Goal: Complete application form: Complete application form

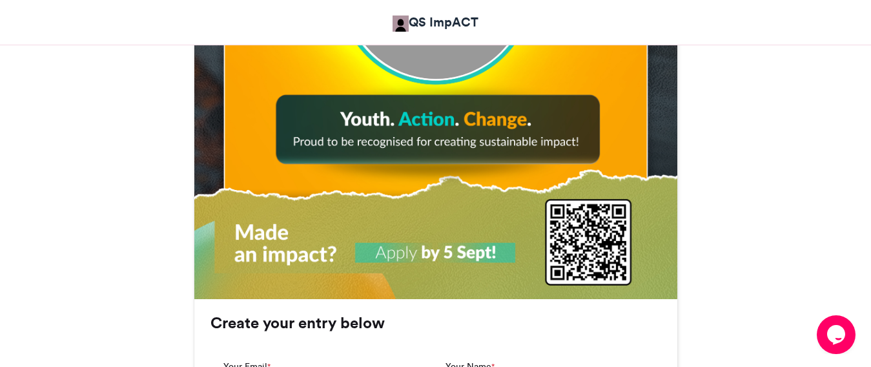
scroll to position [839, 0]
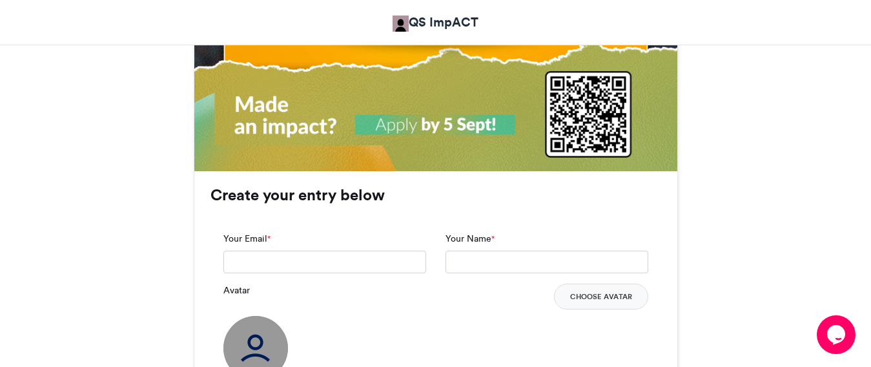
click at [324, 239] on div "Your Email *" at bounding box center [324, 253] width 203 height 42
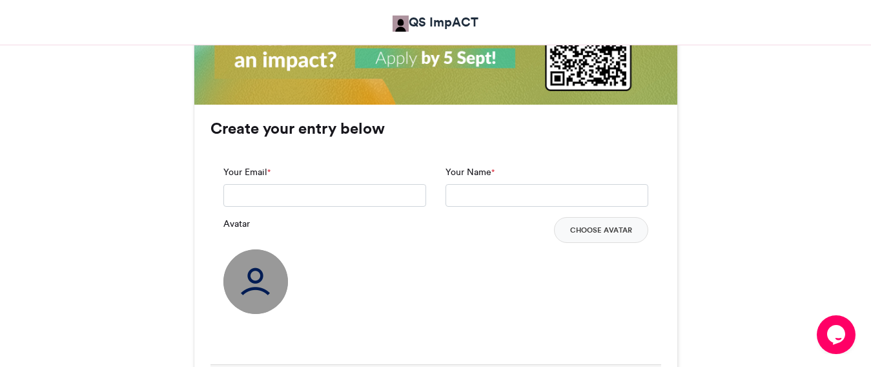
scroll to position [904, 0]
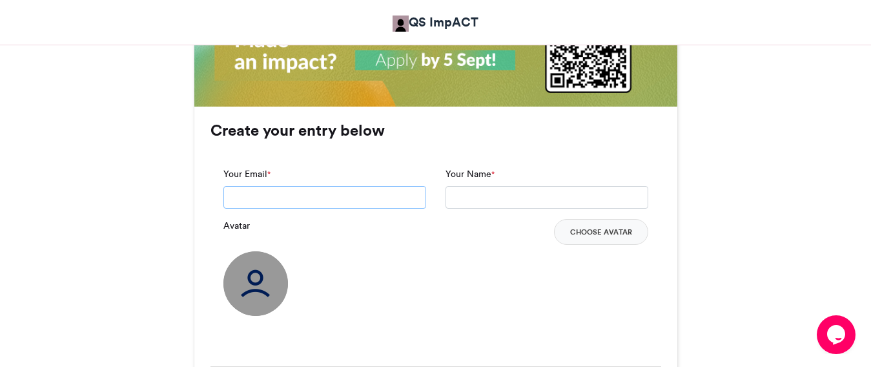
click at [261, 197] on input "Your Email *" at bounding box center [324, 197] width 203 height 23
type input "**********"
click at [491, 193] on input "Your Name *" at bounding box center [546, 197] width 203 height 23
type input "**********"
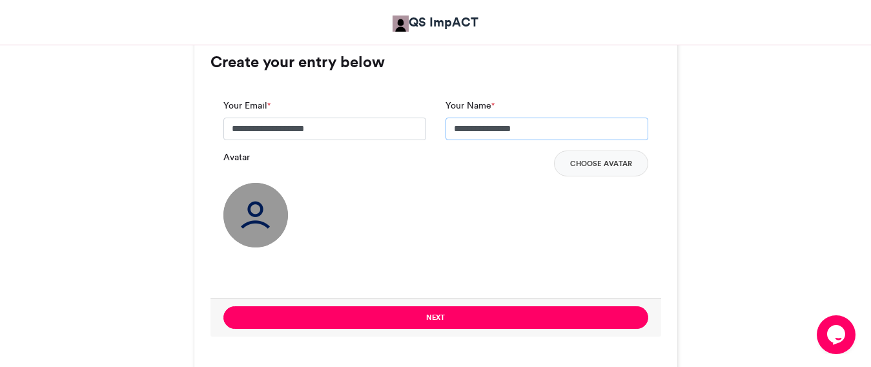
scroll to position [968, 0]
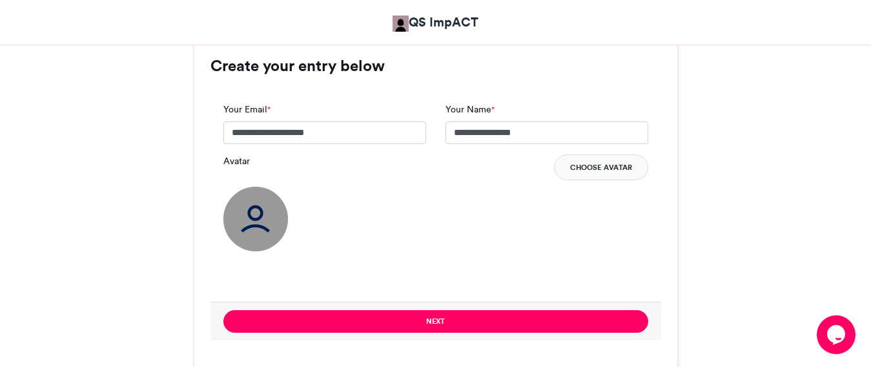
click at [600, 165] on button "Choose Avatar" at bounding box center [601, 167] width 94 height 26
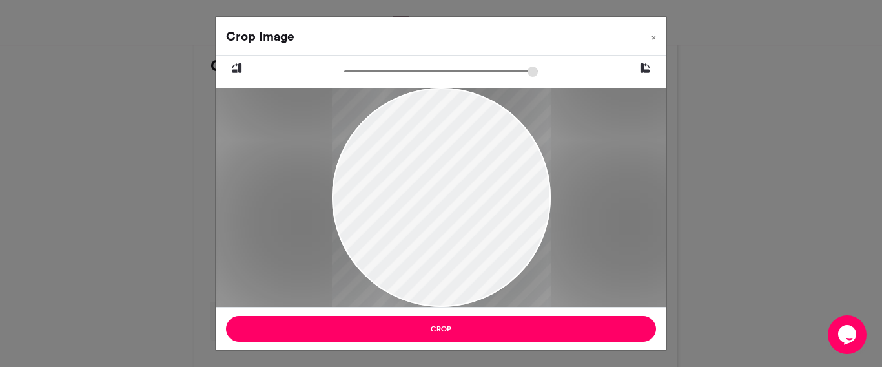
drag, startPoint x: 454, startPoint y: 199, endPoint x: 509, endPoint y: 304, distance: 118.6
click at [509, 304] on div at bounding box center [441, 291] width 219 height 414
drag, startPoint x: 477, startPoint y: 253, endPoint x: 495, endPoint y: 246, distance: 19.4
click at [495, 246] on div at bounding box center [441, 286] width 219 height 414
drag, startPoint x: 352, startPoint y: 68, endPoint x: 403, endPoint y: 70, distance: 51.0
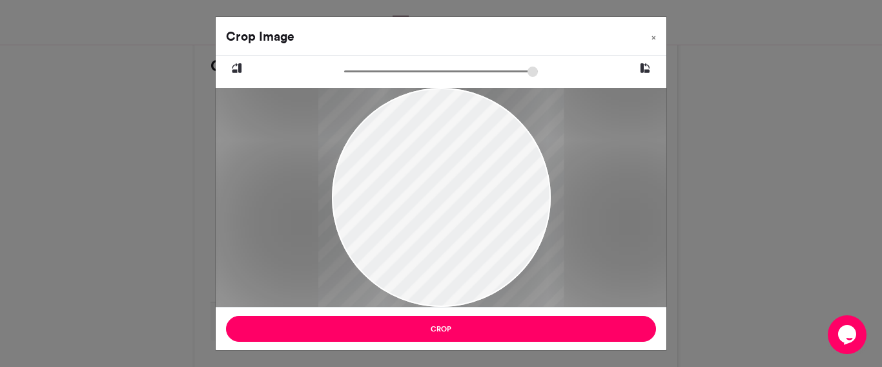
click at [403, 70] on input "zoom" at bounding box center [441, 71] width 194 height 12
drag, startPoint x: 449, startPoint y: 179, endPoint x: 480, endPoint y: 132, distance: 55.5
click at [498, 187] on div at bounding box center [453, 304] width 245 height 465
drag, startPoint x: 409, startPoint y: 74, endPoint x: 469, endPoint y: 76, distance: 60.0
click at [469, 76] on input "zoom" at bounding box center [441, 71] width 194 height 12
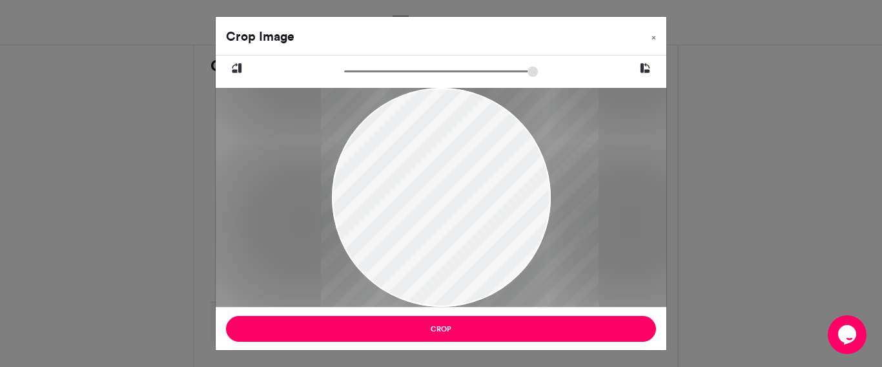
drag, startPoint x: 458, startPoint y: 185, endPoint x: 461, endPoint y: 178, distance: 7.5
click at [461, 178] on div at bounding box center [459, 306] width 278 height 526
drag, startPoint x: 472, startPoint y: 70, endPoint x: 482, endPoint y: 73, distance: 10.2
click at [482, 73] on input "zoom" at bounding box center [441, 71] width 194 height 12
drag, startPoint x: 460, startPoint y: 179, endPoint x: 452, endPoint y: 195, distance: 18.2
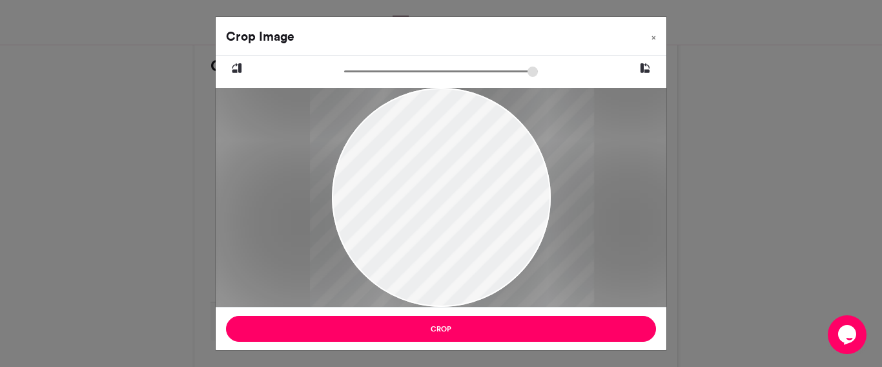
click at [452, 195] on div at bounding box center [451, 325] width 284 height 538
drag, startPoint x: 481, startPoint y: 70, endPoint x: 518, endPoint y: 77, distance: 37.6
type input "******"
click at [518, 77] on input "zoom" at bounding box center [441, 71] width 194 height 12
click at [653, 35] on span "×" at bounding box center [653, 38] width 5 height 8
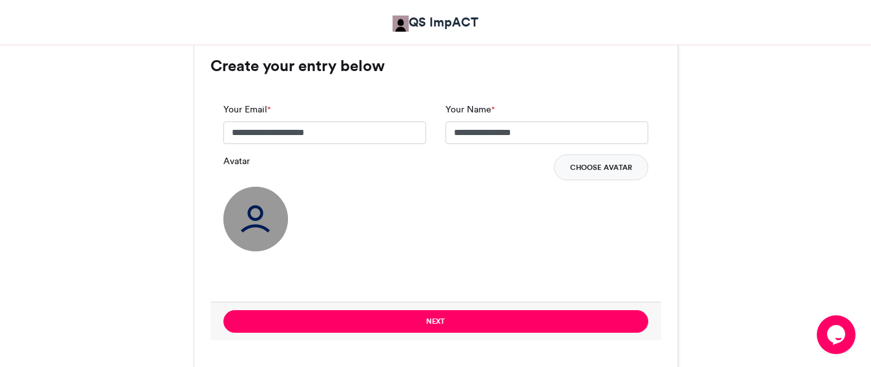
click at [603, 167] on button "Choose Avatar" at bounding box center [601, 167] width 94 height 26
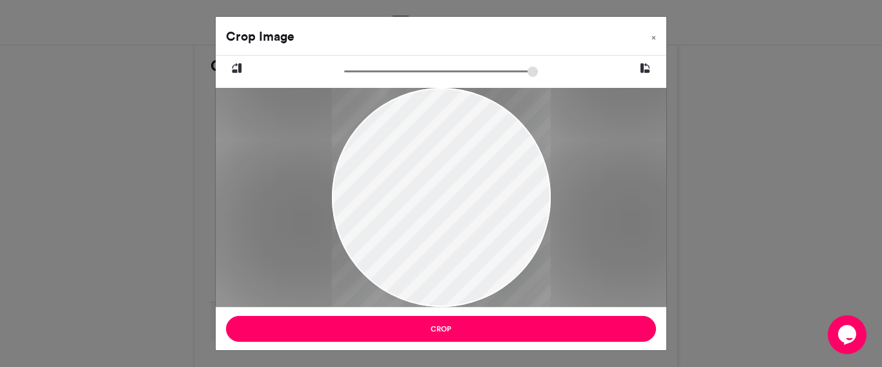
drag, startPoint x: 444, startPoint y: 215, endPoint x: 467, endPoint y: 220, distance: 23.2
click at [467, 220] on div at bounding box center [441, 212] width 219 height 298
type input "******"
drag, startPoint x: 348, startPoint y: 69, endPoint x: 358, endPoint y: 81, distance: 15.6
click at [344, 77] on input "zoom" at bounding box center [441, 71] width 194 height 12
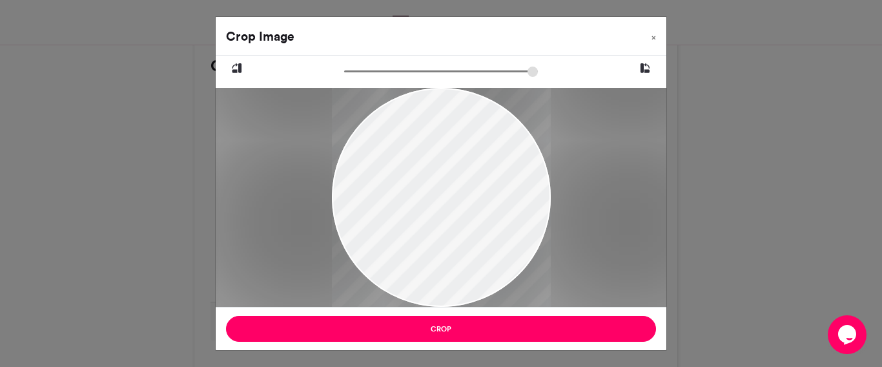
drag, startPoint x: 460, startPoint y: 154, endPoint x: 480, endPoint y: 163, distance: 21.1
click at [480, 163] on div at bounding box center [441, 211] width 219 height 298
drag, startPoint x: 480, startPoint y: 163, endPoint x: 494, endPoint y: 182, distance: 24.0
click at [494, 182] on div at bounding box center [441, 229] width 219 height 298
drag, startPoint x: 480, startPoint y: 267, endPoint x: 491, endPoint y: 256, distance: 16.0
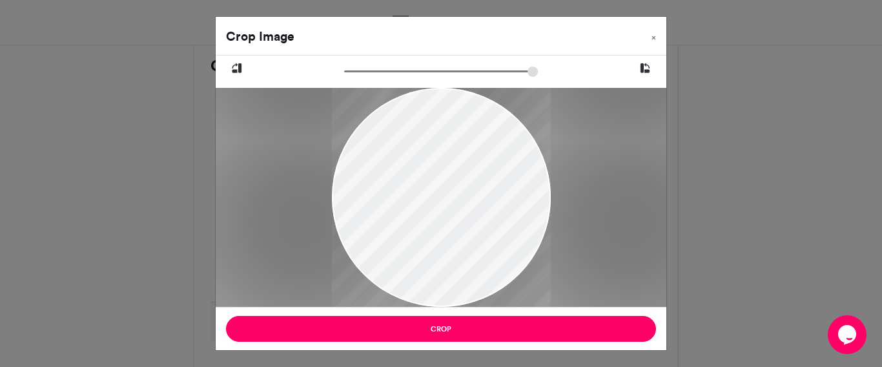
click at [491, 256] on div at bounding box center [441, 217] width 219 height 298
click at [651, 39] on span "×" at bounding box center [653, 38] width 5 height 8
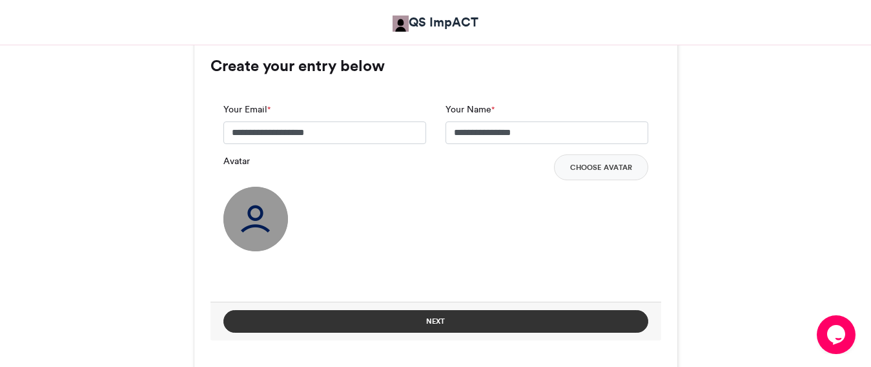
click at [461, 322] on button "Next" at bounding box center [435, 321] width 425 height 23
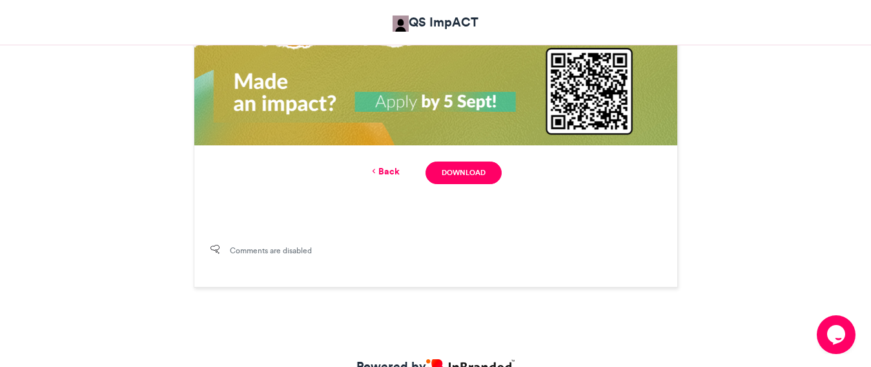
click at [385, 174] on link "Back" at bounding box center [384, 172] width 30 height 14
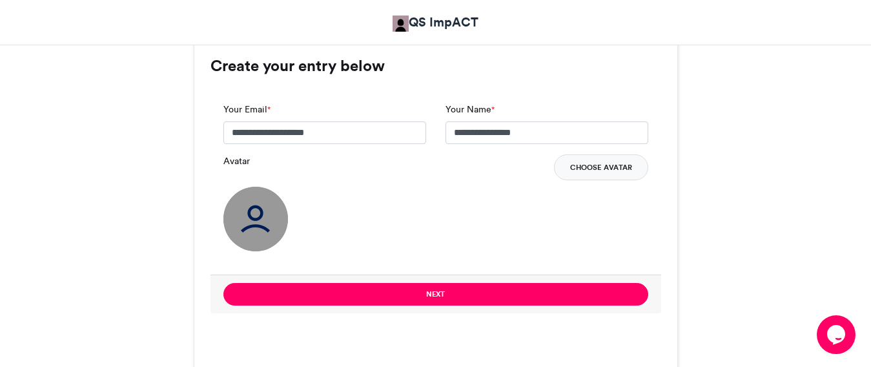
click at [583, 164] on button "Choose Avatar" at bounding box center [601, 167] width 94 height 26
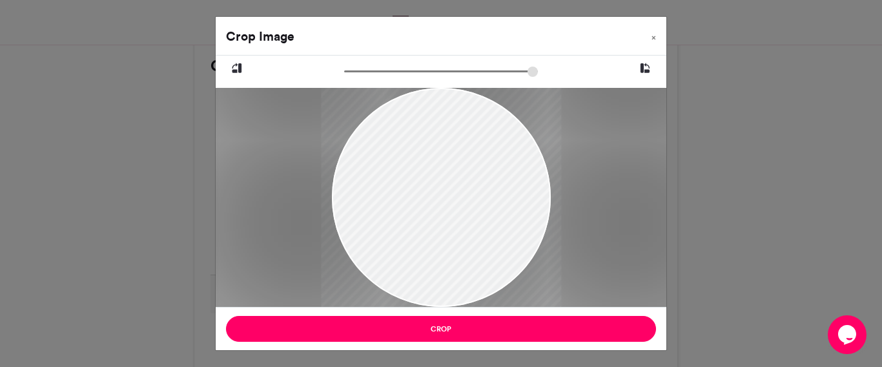
drag, startPoint x: 353, startPoint y: 65, endPoint x: 376, endPoint y: 72, distance: 24.3
click at [376, 72] on div at bounding box center [441, 181] width 450 height 251
drag, startPoint x: 348, startPoint y: 69, endPoint x: 372, endPoint y: 70, distance: 23.9
type input "******"
click at [372, 70] on input "zoom" at bounding box center [441, 71] width 194 height 12
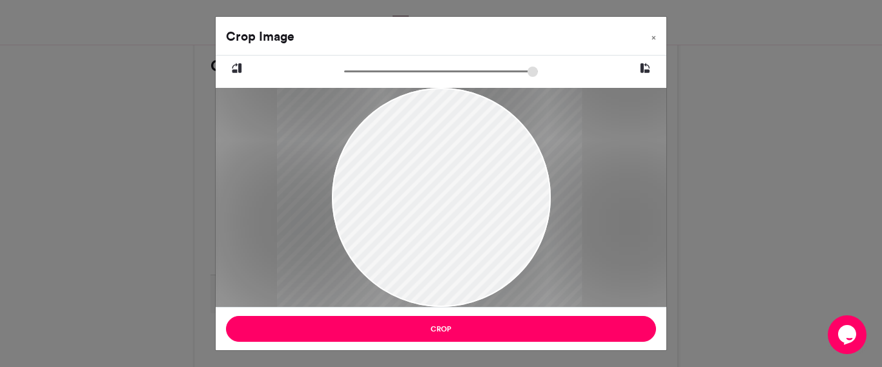
drag, startPoint x: 446, startPoint y: 196, endPoint x: 434, endPoint y: 195, distance: 11.7
click at [434, 195] on div at bounding box center [429, 196] width 305 height 278
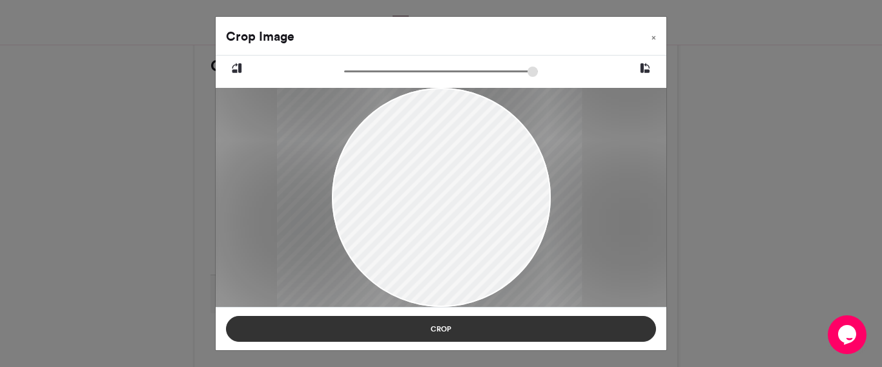
click at [453, 324] on button "Crop" at bounding box center [441, 329] width 430 height 26
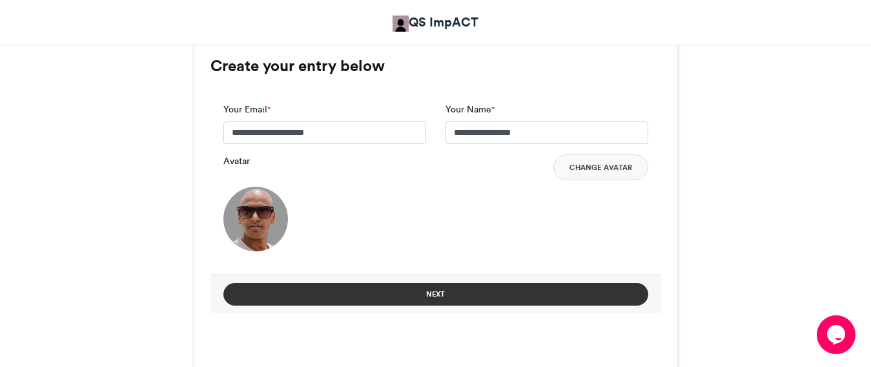
click at [451, 292] on button "Next" at bounding box center [435, 294] width 425 height 23
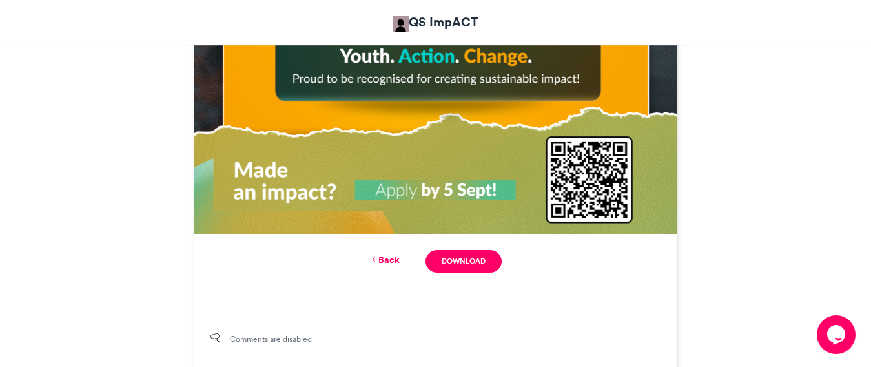
scroll to position [800, 0]
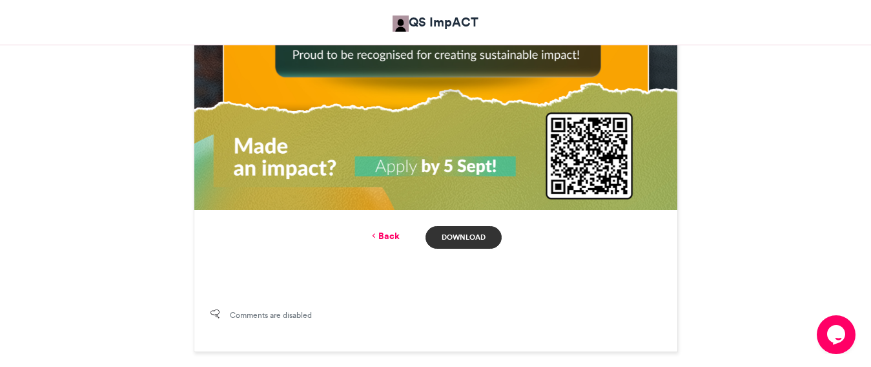
click at [454, 236] on link "Download" at bounding box center [463, 237] width 76 height 23
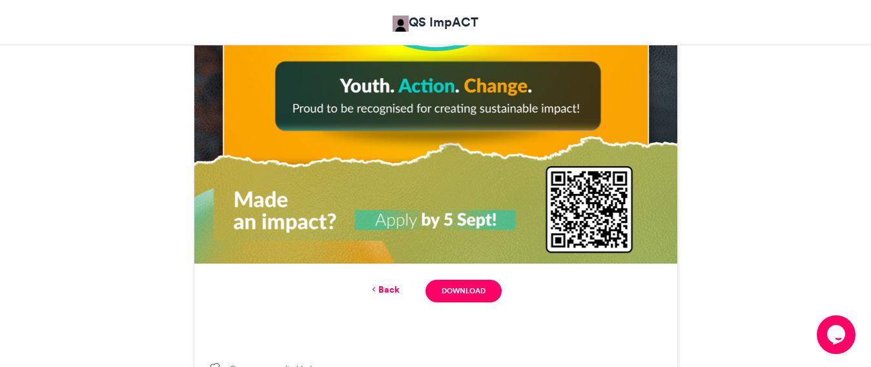
scroll to position [865, 0]
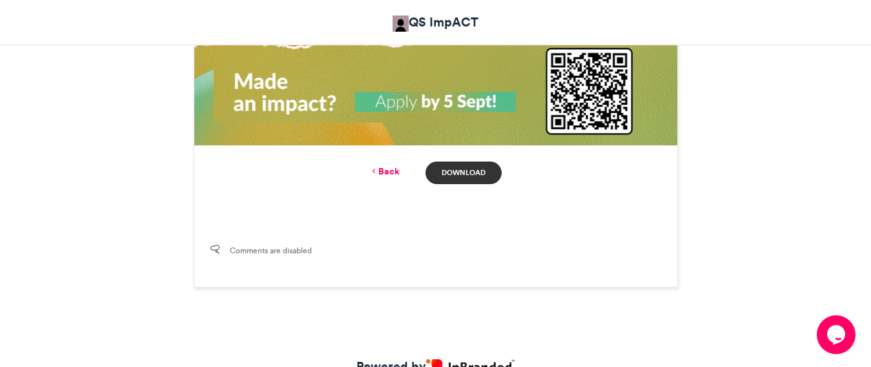
click at [471, 177] on link "Download" at bounding box center [463, 172] width 76 height 23
click at [477, 168] on link "Download" at bounding box center [463, 172] width 76 height 23
click at [472, 172] on link "Download" at bounding box center [463, 172] width 76 height 23
click at [456, 170] on link "Download" at bounding box center [463, 172] width 76 height 23
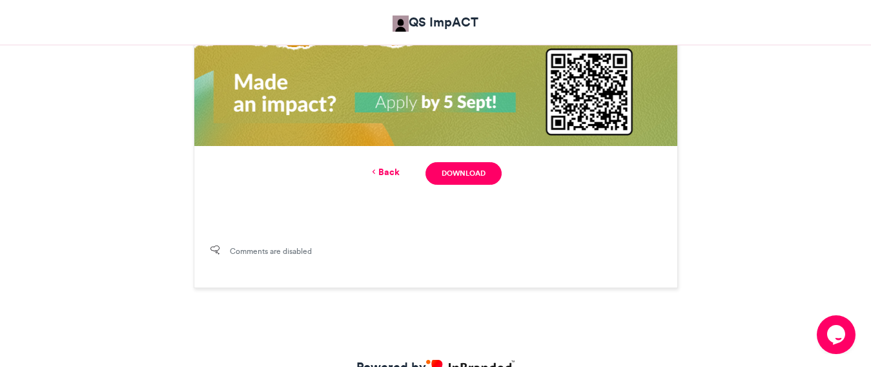
scroll to position [796, 0]
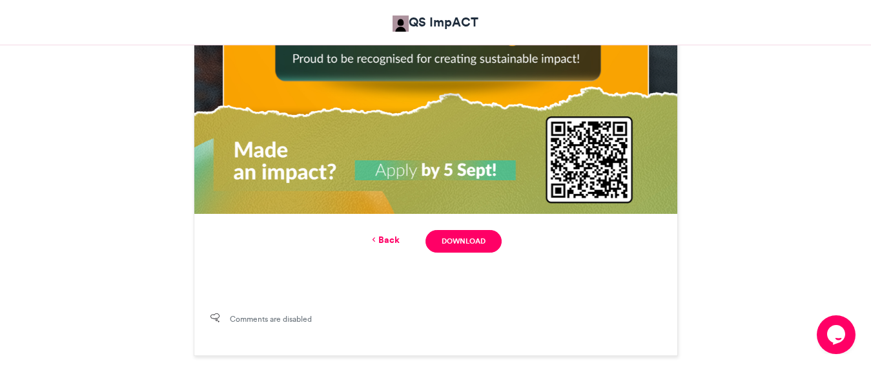
click at [380, 232] on div "Back Download" at bounding box center [435, 241] width 450 height 23
click at [394, 242] on link "Back" at bounding box center [384, 240] width 30 height 14
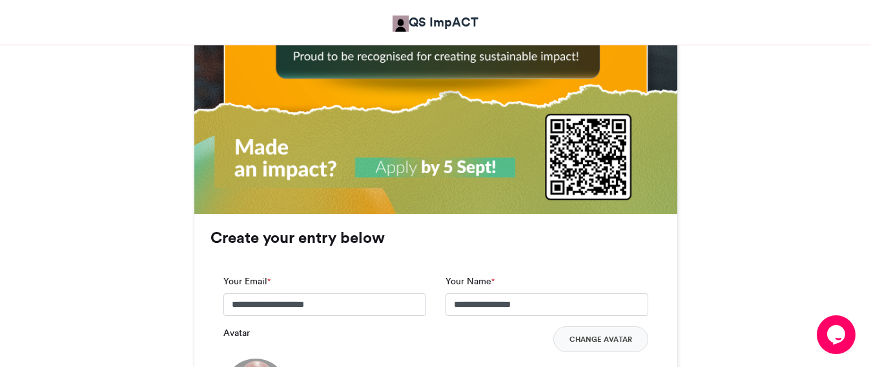
scroll to position [1029, 0]
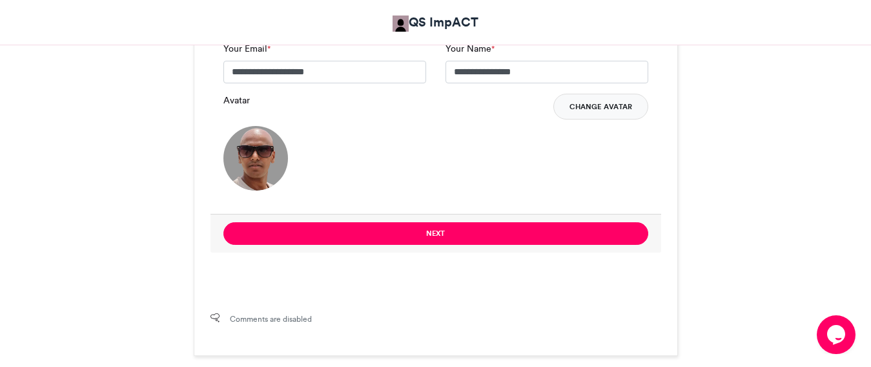
click at [625, 101] on button "Change Avatar" at bounding box center [600, 107] width 95 height 26
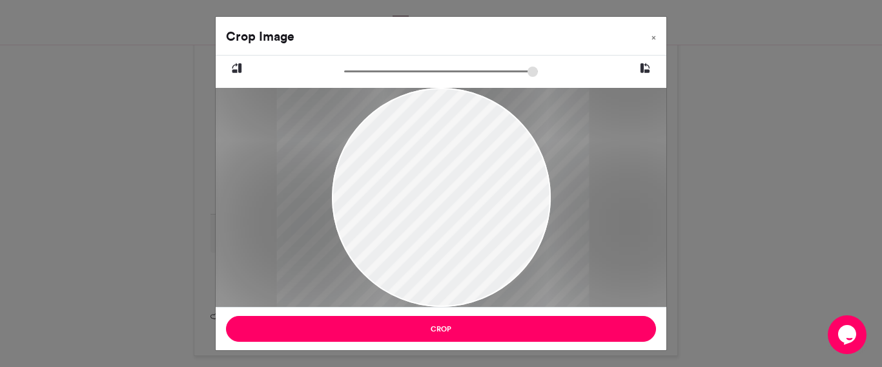
drag, startPoint x: 428, startPoint y: 221, endPoint x: 418, endPoint y: 284, distance: 63.3
click at [418, 298] on div at bounding box center [432, 197] width 312 height 219
drag, startPoint x: 350, startPoint y: 70, endPoint x: 364, endPoint y: 70, distance: 13.6
click at [364, 70] on input "zoom" at bounding box center [441, 71] width 194 height 12
drag, startPoint x: 410, startPoint y: 141, endPoint x: 411, endPoint y: 218, distance: 77.5
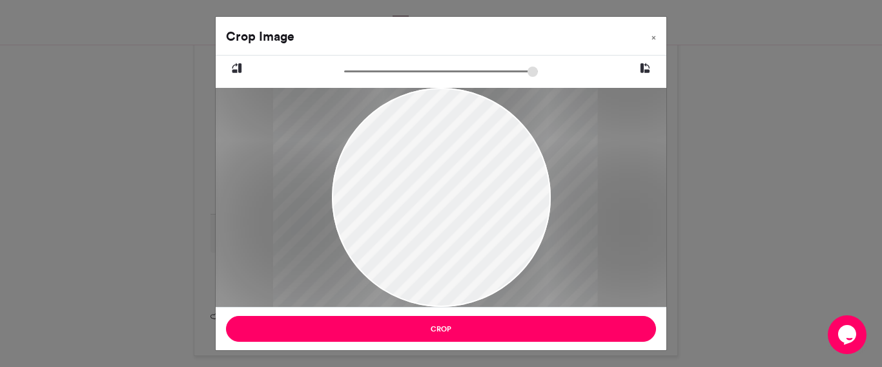
click at [411, 218] on div at bounding box center [434, 200] width 325 height 227
drag, startPoint x: 438, startPoint y: 178, endPoint x: 412, endPoint y: 183, distance: 26.2
click at [406, 205] on div at bounding box center [389, 194] width 325 height 227
drag, startPoint x: 362, startPoint y: 70, endPoint x: 330, endPoint y: 77, distance: 32.6
type input "******"
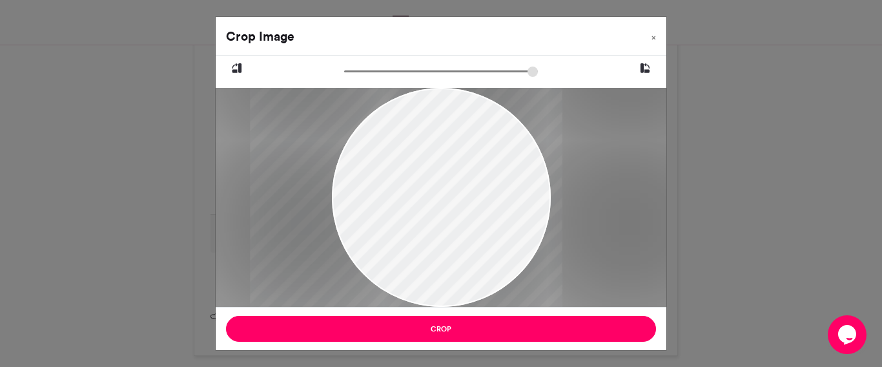
click at [344, 77] on input "zoom" at bounding box center [441, 71] width 194 height 12
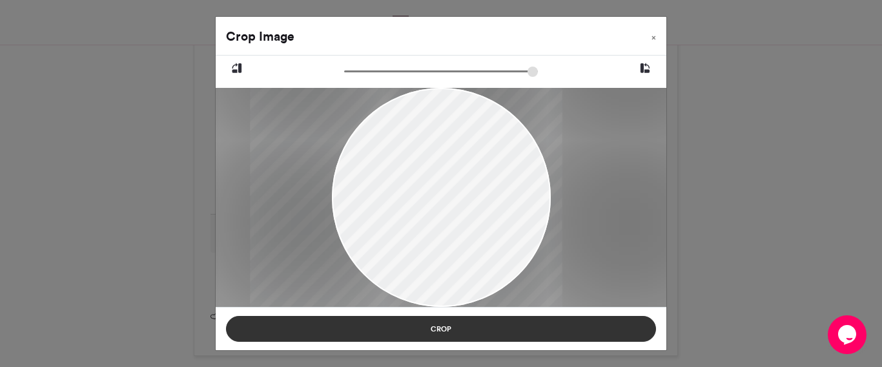
click at [449, 325] on button "Crop" at bounding box center [441, 329] width 430 height 26
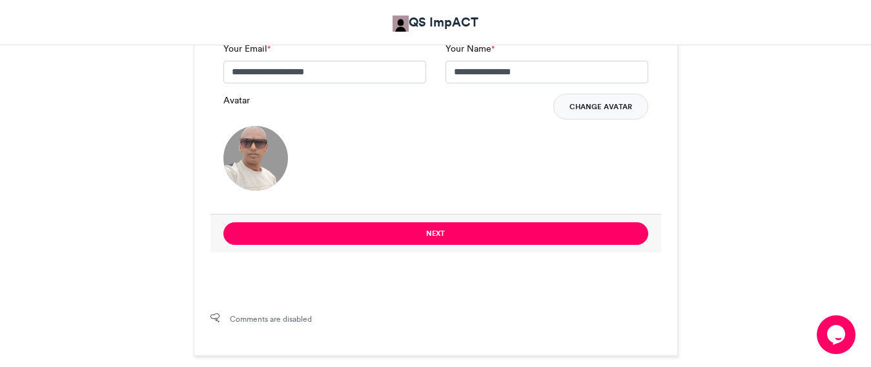
click at [600, 110] on button "Change Avatar" at bounding box center [600, 107] width 95 height 26
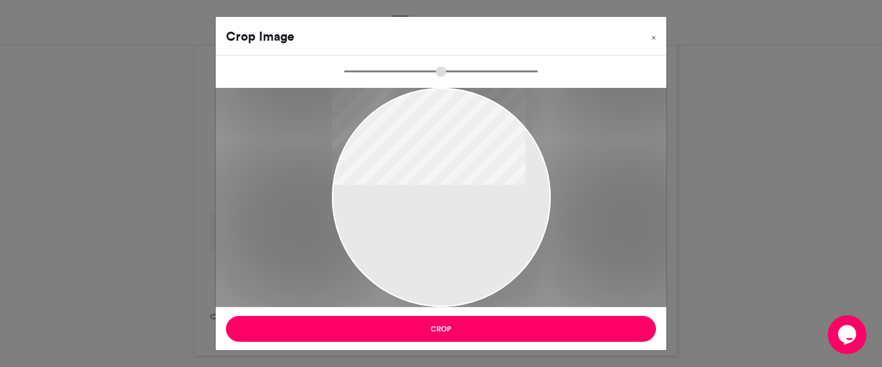
type input "******"
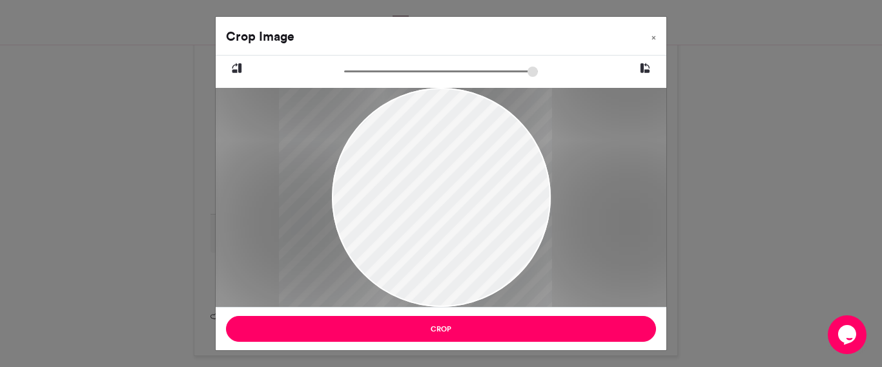
drag, startPoint x: 427, startPoint y: 200, endPoint x: 400, endPoint y: 218, distance: 32.2
click at [400, 218] on div at bounding box center [415, 197] width 273 height 219
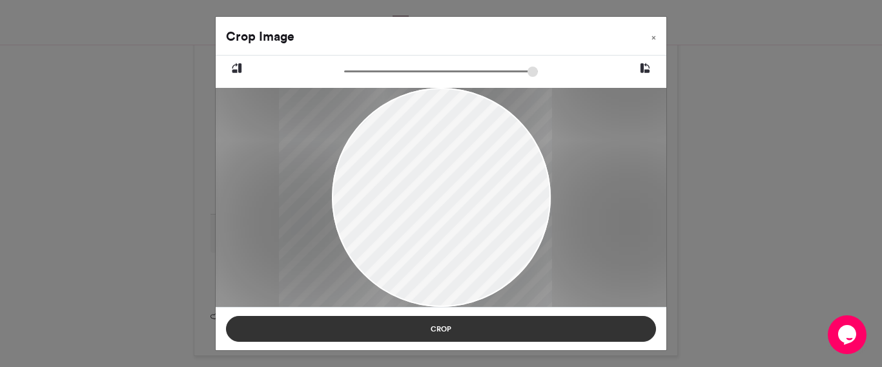
click at [527, 321] on button "Crop" at bounding box center [441, 329] width 430 height 26
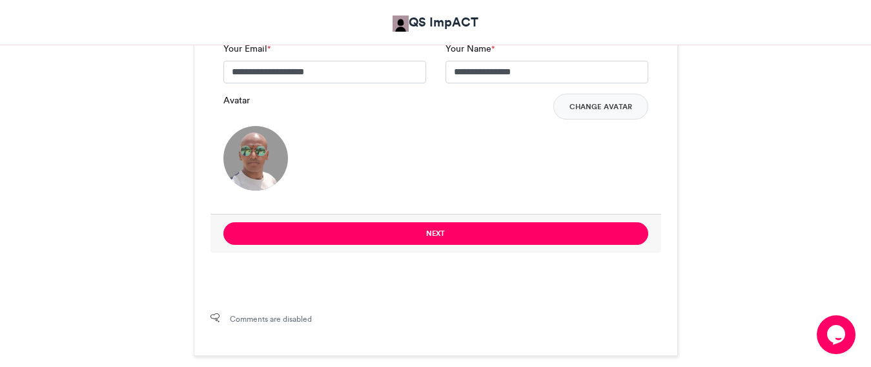
click at [278, 156] on img at bounding box center [255, 158] width 65 height 65
click at [612, 110] on button "Change Avatar" at bounding box center [600, 107] width 95 height 26
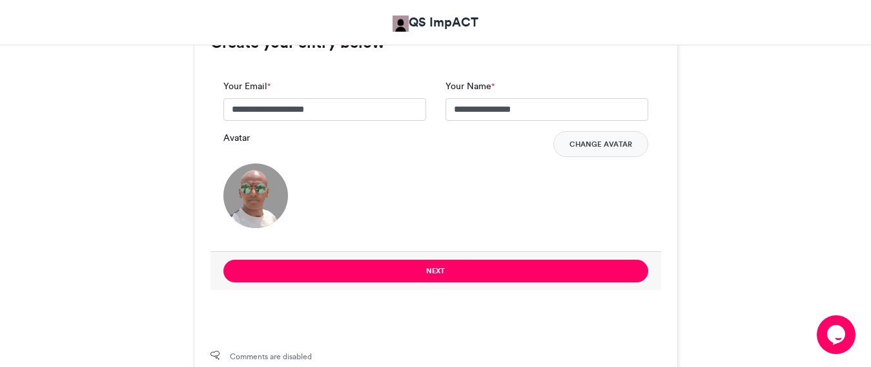
scroll to position [964, 0]
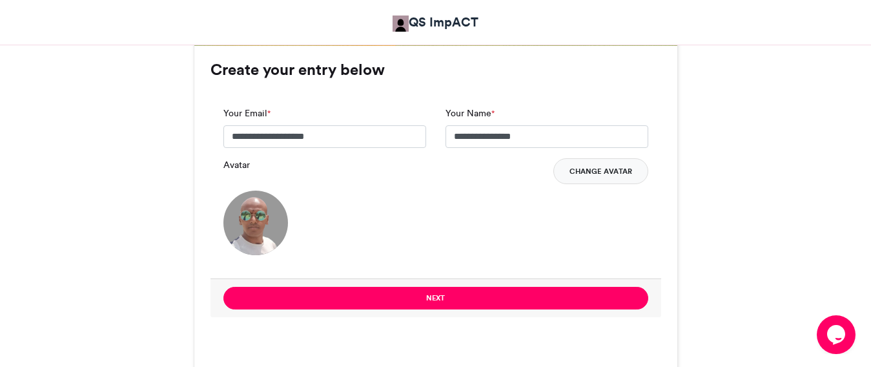
click at [602, 167] on button "Change Avatar" at bounding box center [600, 171] width 95 height 26
click at [613, 167] on button "Change Avatar" at bounding box center [600, 171] width 95 height 26
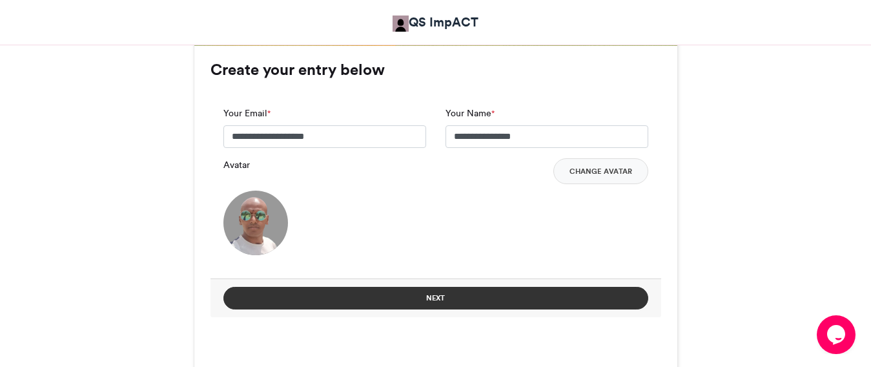
click at [436, 294] on button "Next" at bounding box center [435, 298] width 425 height 23
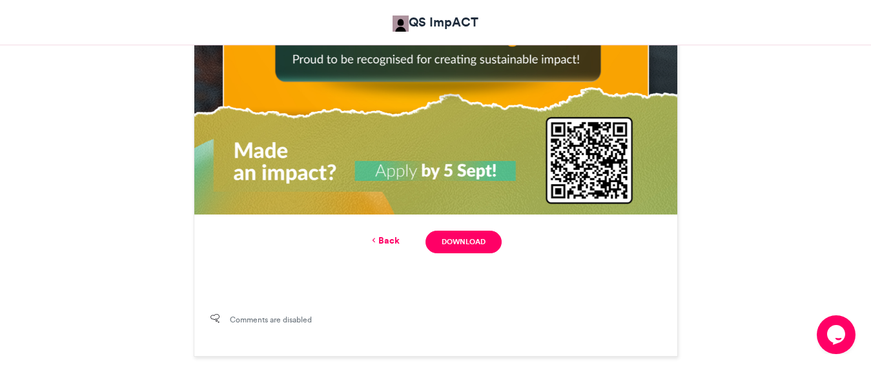
scroll to position [796, 0]
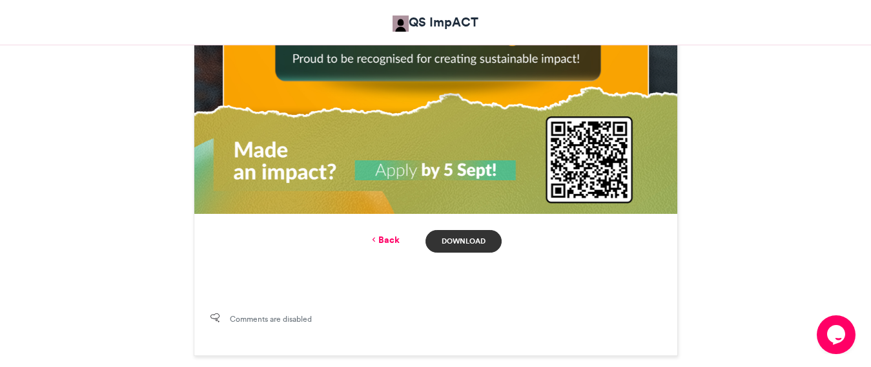
click at [459, 236] on link "Download" at bounding box center [463, 241] width 76 height 23
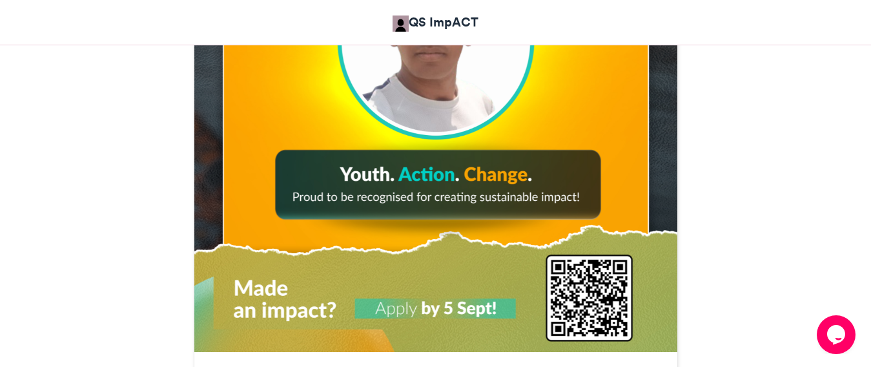
scroll to position [538, 0]
